Goal: Complete application form

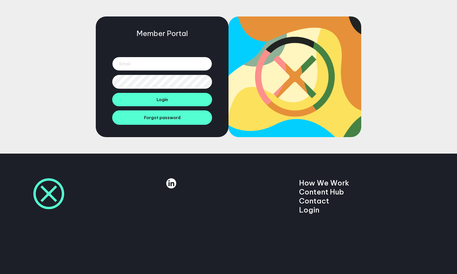
click at [158, 64] on input "email" at bounding box center [162, 64] width 100 height 14
click at [142, 65] on input "[EMAIL_ADDRESS][DOMAIN_NAME]" at bounding box center [162, 64] width 100 height 14
type input "[EMAIL_ADDRESS][DOMAIN_NAME]"
click at [112, 93] on button "Login" at bounding box center [162, 99] width 100 height 13
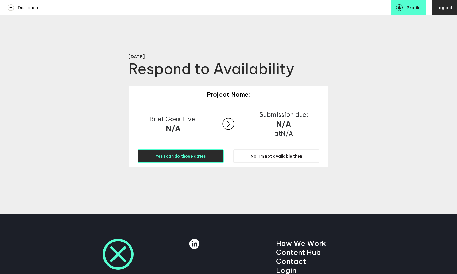
click at [198, 155] on span "Yes I can do those dates" at bounding box center [180, 155] width 51 height 5
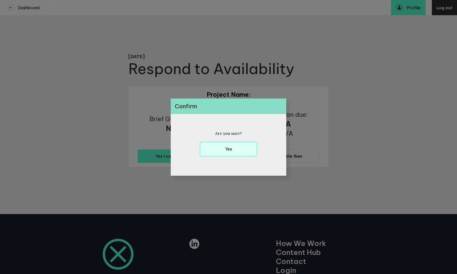
click at [214, 148] on button "Yes" at bounding box center [229, 149] width 58 height 15
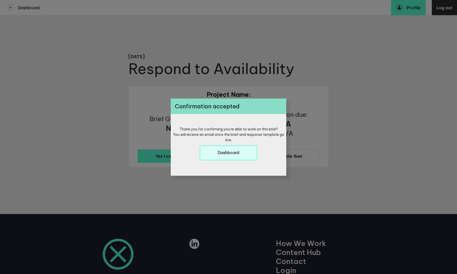
click at [213, 152] on button "Dashboard" at bounding box center [229, 152] width 58 height 15
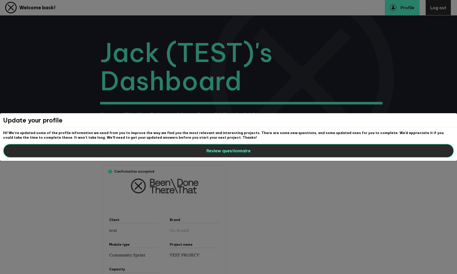
click at [213, 153] on span "Review questionnaire" at bounding box center [229, 150] width 44 height 5
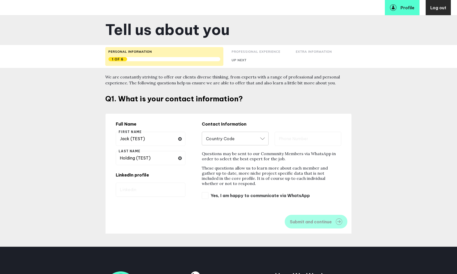
click at [234, 134] on div "Country Code" at bounding box center [235, 139] width 67 height 14
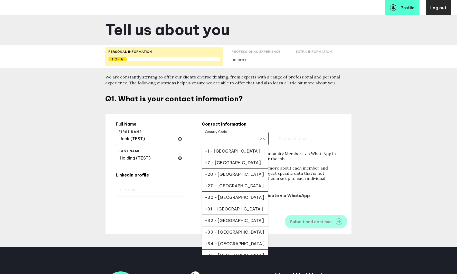
click at [281, 161] on p "Questions may be sent to our Community Members via WhatsApp in order to select …" at bounding box center [272, 156] width 140 height 10
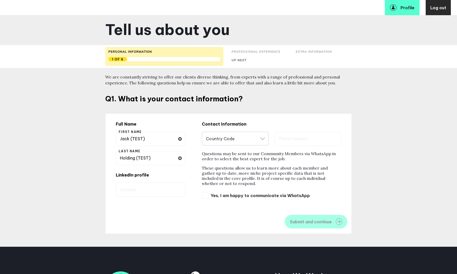
click at [250, 138] on input "Country Code" at bounding box center [235, 138] width 59 height 6
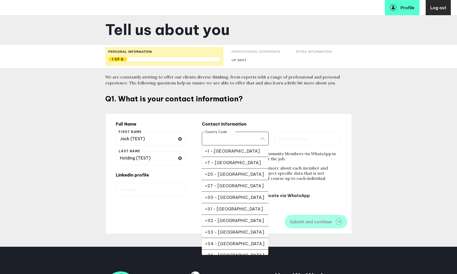
click at [234, 154] on li "+1 - United States" at bounding box center [235, 151] width 67 height 12
type input "+1 - United States"
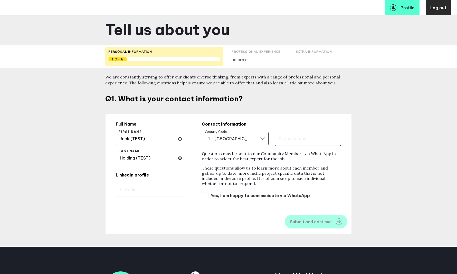
click at [295, 145] on input "text" at bounding box center [308, 139] width 67 height 14
type input "2"
type input "1111111"
click at [310, 219] on span "Submit and continue" at bounding box center [311, 221] width 42 height 4
select select "19092"
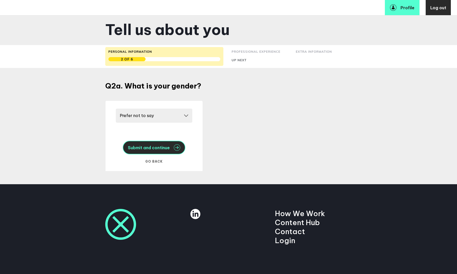
click at [154, 149] on span "Submit and continue" at bounding box center [149, 147] width 42 height 4
select select "20252"
click at [161, 150] on span "Submit and continue" at bounding box center [149, 147] width 42 height 4
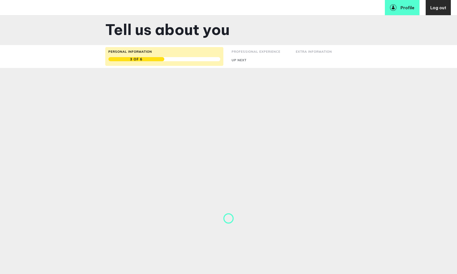
select select "19088"
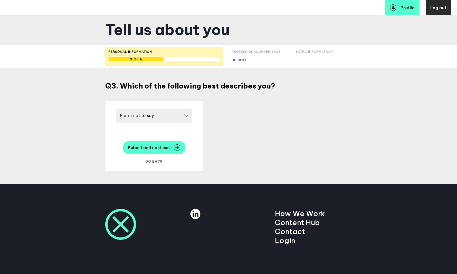
click at [161, 150] on span "Submit and continue" at bounding box center [149, 147] width 42 height 4
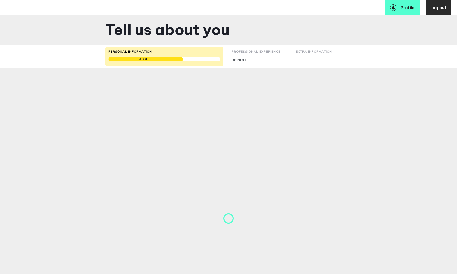
select select "19187"
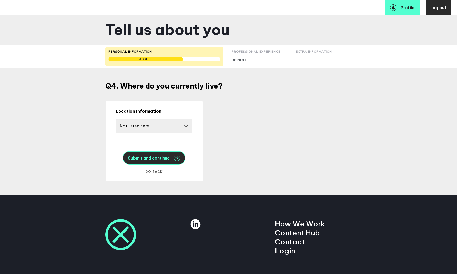
click at [161, 157] on span "Submit and continue" at bounding box center [149, 158] width 42 height 4
click at [161, 160] on button "Submit and continue" at bounding box center [154, 158] width 63 height 14
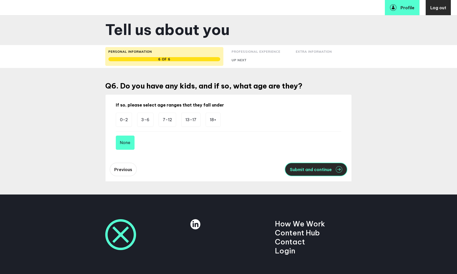
click at [313, 168] on span "Submit and continue" at bounding box center [311, 169] width 42 height 4
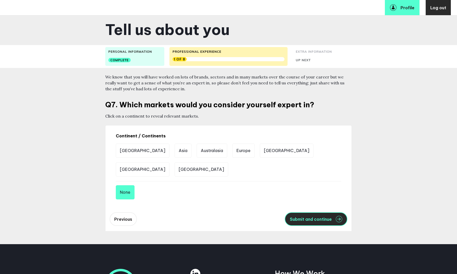
click at [307, 219] on span "Submit and continue" at bounding box center [311, 219] width 42 height 4
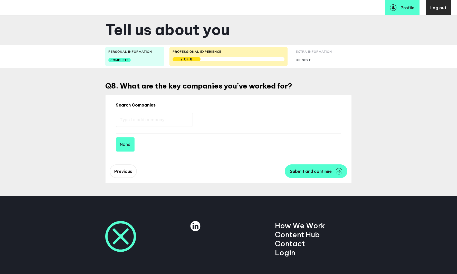
click at [170, 115] on input "text" at bounding box center [154, 120] width 77 height 14
click at [319, 173] on span "Submit and continue" at bounding box center [311, 171] width 42 height 4
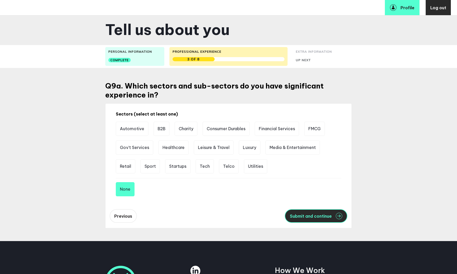
click at [315, 212] on button "Submit and continue" at bounding box center [316, 216] width 63 height 14
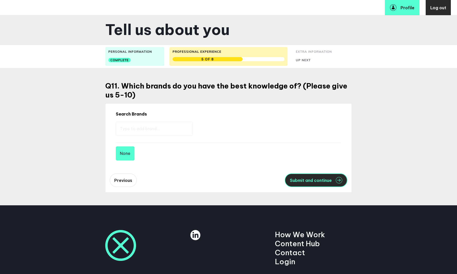
click at [314, 181] on span "Submit and continue" at bounding box center [311, 180] width 42 height 4
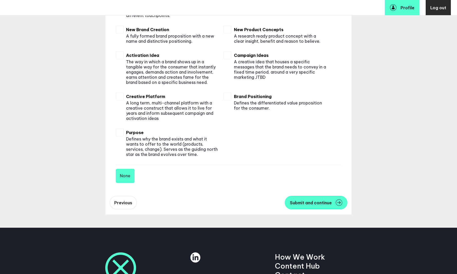
scroll to position [416, 0]
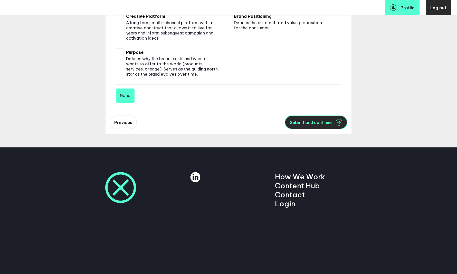
click at [307, 121] on span "Submit and continue" at bounding box center [311, 122] width 42 height 4
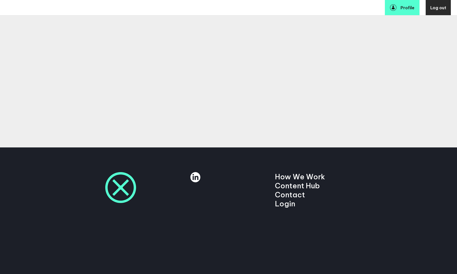
scroll to position [76, 0]
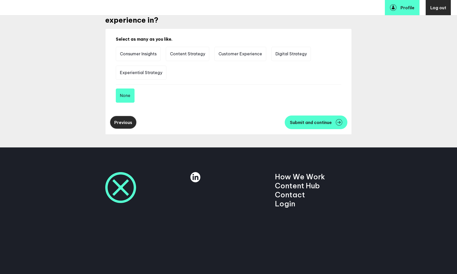
click at [121, 120] on span "Previous" at bounding box center [123, 122] width 18 height 5
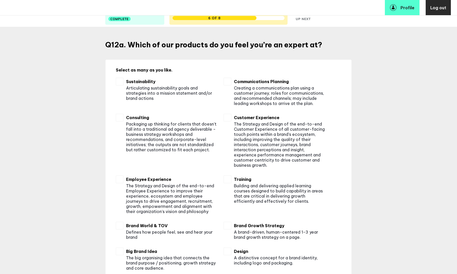
scroll to position [35, 0]
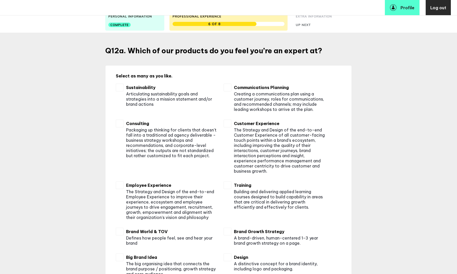
click at [131, 89] on h4 "Sustainability" at bounding box center [172, 87] width 93 height 5
checkbox input "true"
click at [258, 87] on h4 "Communications Planning" at bounding box center [280, 87] width 93 height 5
checkbox input "true"
click at [258, 122] on h4 "Customer Experience" at bounding box center [280, 123] width 93 height 5
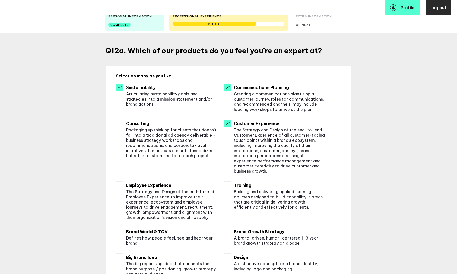
checkbox input "true"
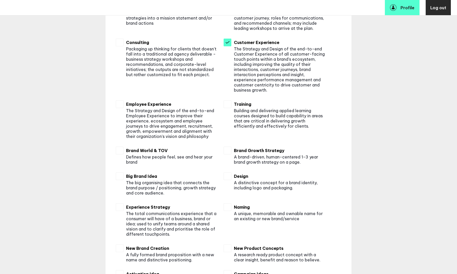
scroll to position [176, 0]
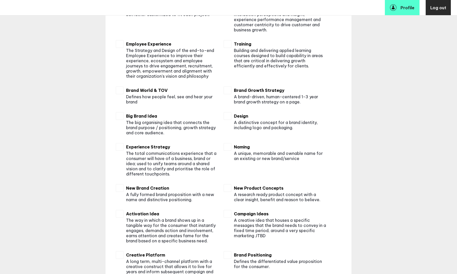
click at [163, 122] on p "The big organising idea that connects the brand purpose / positioning, growth s…" at bounding box center [172, 127] width 93 height 15
checkbox input "true"
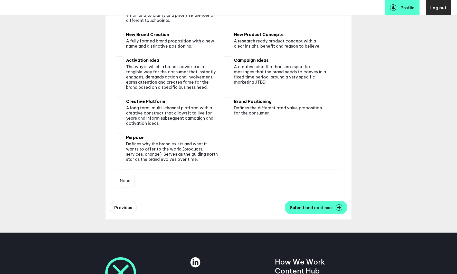
scroll to position [362, 0]
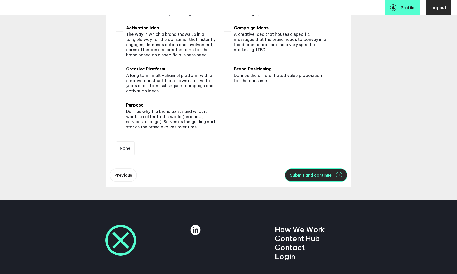
click at [302, 181] on button "Submit and continue" at bounding box center [316, 175] width 63 height 14
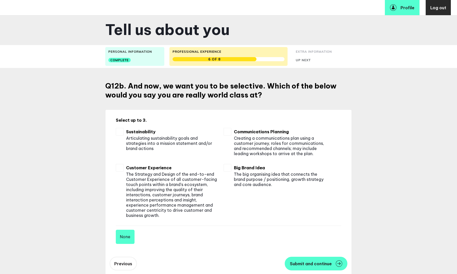
click at [171, 137] on p "Articulating sustainability goals and strategies into a mission statement and/o…" at bounding box center [172, 142] width 93 height 15
checkbox input "true"
click at [255, 137] on p "Creating a communications plan using a customer journey, roles for communicatio…" at bounding box center [280, 145] width 93 height 21
checkbox input "true"
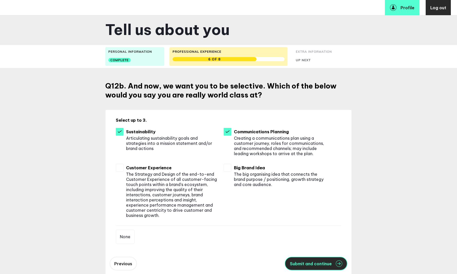
click at [309, 267] on button "Submit and continue" at bounding box center [316, 263] width 63 height 14
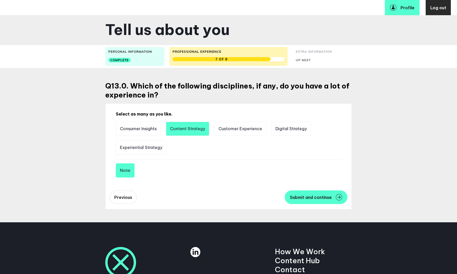
click at [193, 129] on li "Content Strategy" at bounding box center [187, 129] width 43 height 14
click at [234, 129] on li "Customer Experience" at bounding box center [241, 129] width 52 height 14
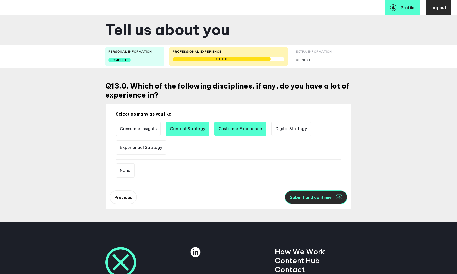
click at [312, 194] on button "Submit and continue" at bounding box center [316, 197] width 63 height 14
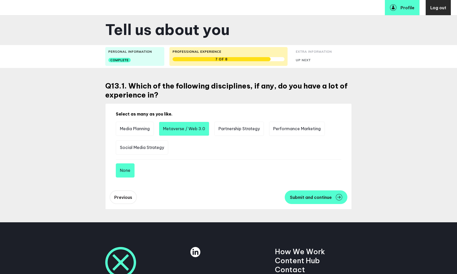
click at [194, 132] on li "Metaverse / Web 3.0" at bounding box center [184, 129] width 50 height 14
click at [240, 132] on li "Partnership Strategy" at bounding box center [240, 129] width 50 height 14
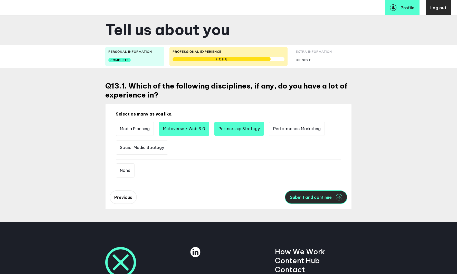
click at [311, 194] on button "Submit and continue" at bounding box center [316, 197] width 63 height 14
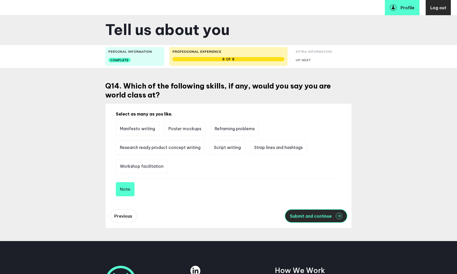
click at [304, 212] on button "Submit and continue" at bounding box center [316, 216] width 63 height 14
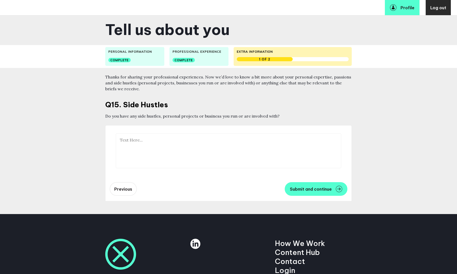
click at [259, 148] on textarea at bounding box center [229, 150] width 226 height 35
click at [314, 192] on button "Submit and continue" at bounding box center [316, 189] width 63 height 14
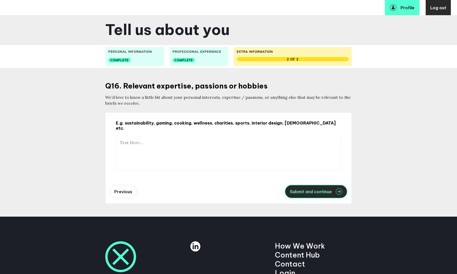
click at [314, 191] on button "Submit and continue" at bounding box center [316, 192] width 63 height 14
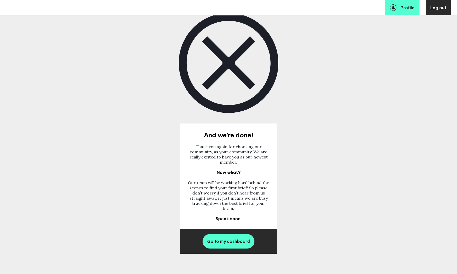
scroll to position [26, 0]
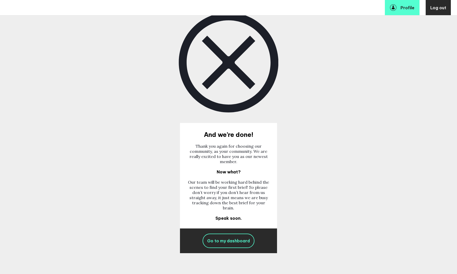
click at [238, 242] on span "Go to my dashboard" at bounding box center [228, 240] width 43 height 5
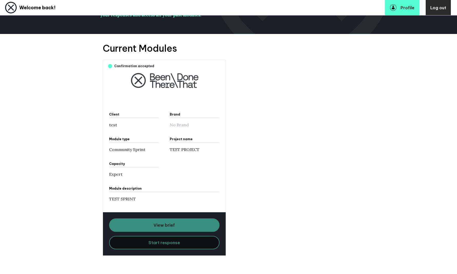
scroll to position [106, 0]
click at [187, 225] on div "View brief Start response" at bounding box center [164, 233] width 123 height 43
click at [168, 222] on div "View brief Start response" at bounding box center [164, 233] width 123 height 43
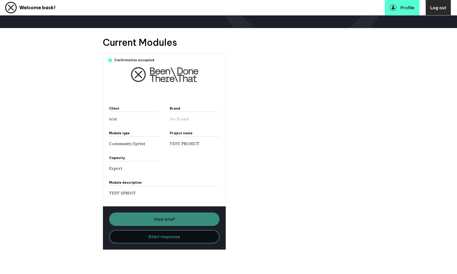
scroll to position [113, 0]
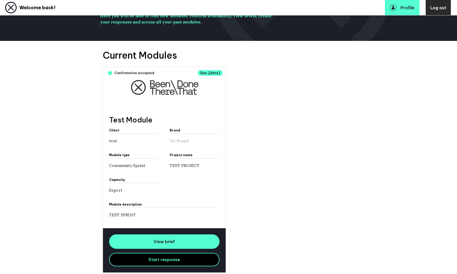
scroll to position [114, 0]
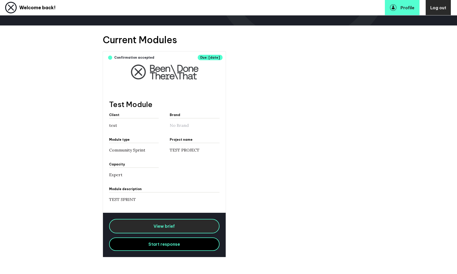
click at [189, 232] on link "View brief" at bounding box center [164, 226] width 111 height 14
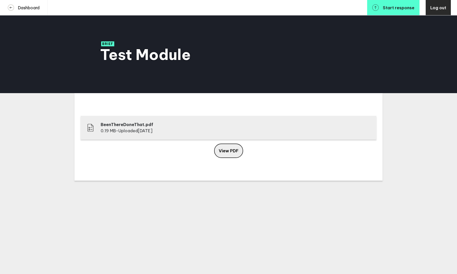
click at [233, 144] on link "View PDF" at bounding box center [228, 150] width 29 height 14
